Goal: Task Accomplishment & Management: Use online tool/utility

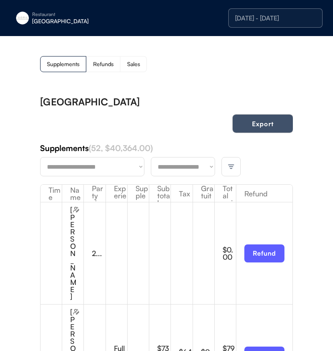
click at [270, 129] on button "Export" at bounding box center [262, 124] width 60 height 18
drag, startPoint x: 32, startPoint y: 14, endPoint x: 36, endPoint y: 15, distance: 5.0
click at [32, 14] on div "Restaurant" at bounding box center [82, 14] width 101 height 5
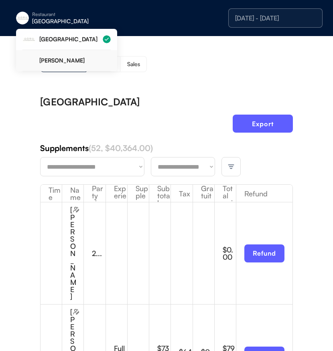
drag, startPoint x: 60, startPoint y: 59, endPoint x: 95, endPoint y: 57, distance: 35.7
click at [60, 59] on div "[PERSON_NAME]" at bounding box center [74, 61] width 71 height 6
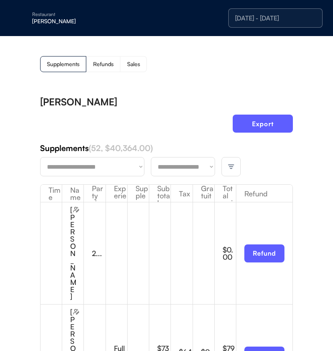
click at [231, 69] on div "Supplements Refunds Sales" at bounding box center [166, 64] width 252 height 16
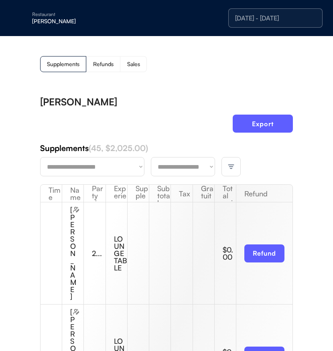
click at [231, 69] on div "Supplements Refunds Sales" at bounding box center [166, 64] width 252 height 16
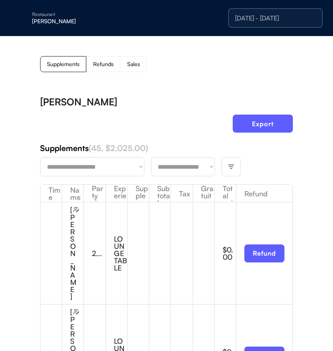
click at [231, 69] on div "Supplements Refunds Sales" at bounding box center [166, 64] width 252 height 16
click at [230, 69] on div "Supplements Refunds Sales" at bounding box center [166, 64] width 252 height 16
click at [237, 174] on div at bounding box center [230, 166] width 19 height 19
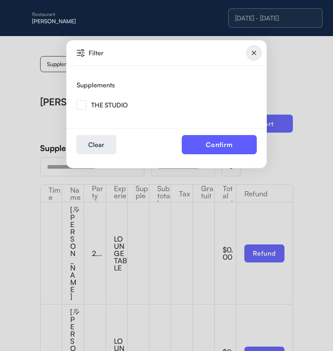
click at [79, 108] on img at bounding box center [82, 105] width 10 height 10
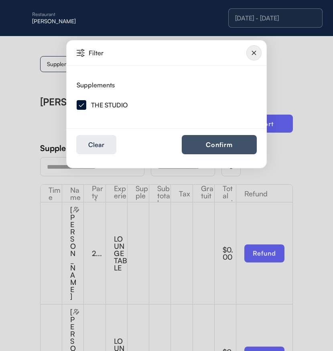
click at [216, 143] on button "Confirm" at bounding box center [219, 144] width 75 height 19
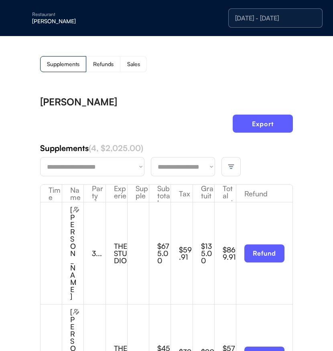
click at [252, 144] on div "Supplements (4, $2,025.00)" at bounding box center [166, 148] width 252 height 11
click at [254, 130] on button "Export" at bounding box center [262, 124] width 60 height 18
